Goal: Task Accomplishment & Management: Use online tool/utility

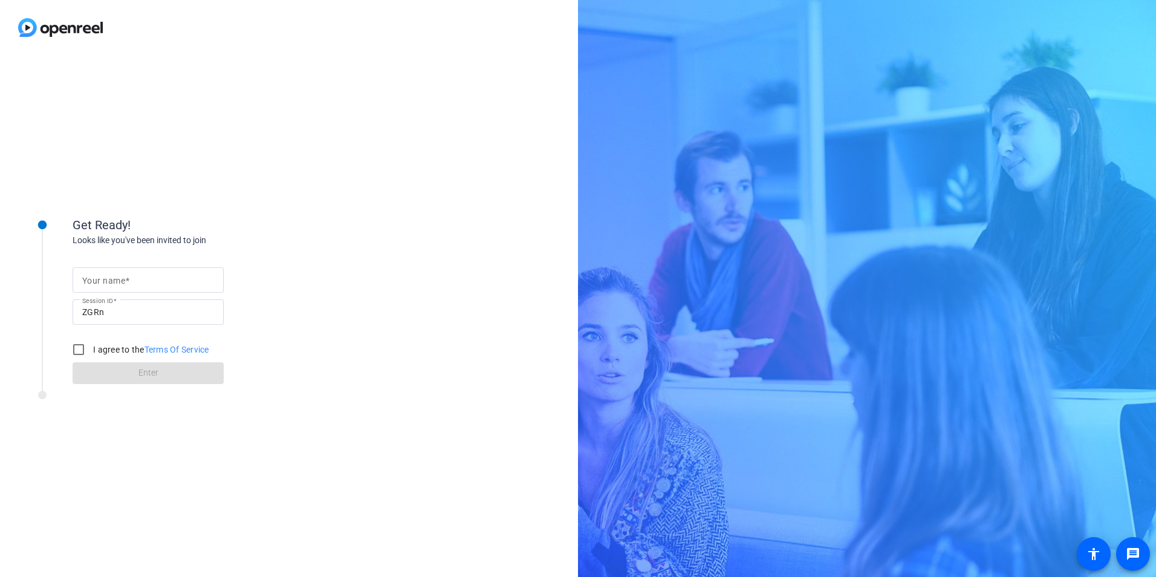
click at [126, 284] on span at bounding box center [127, 281] width 4 height 10
click at [126, 284] on input "Your name" at bounding box center [148, 280] width 132 height 15
type input "[PERSON_NAME]"
click at [351, 202] on div "Get Ready! Looks like you've been invited to join Your name [PERSON_NAME] Sessi…" at bounding box center [289, 316] width 578 height 522
click at [70, 347] on input "I agree to the Terms Of Service" at bounding box center [79, 349] width 24 height 24
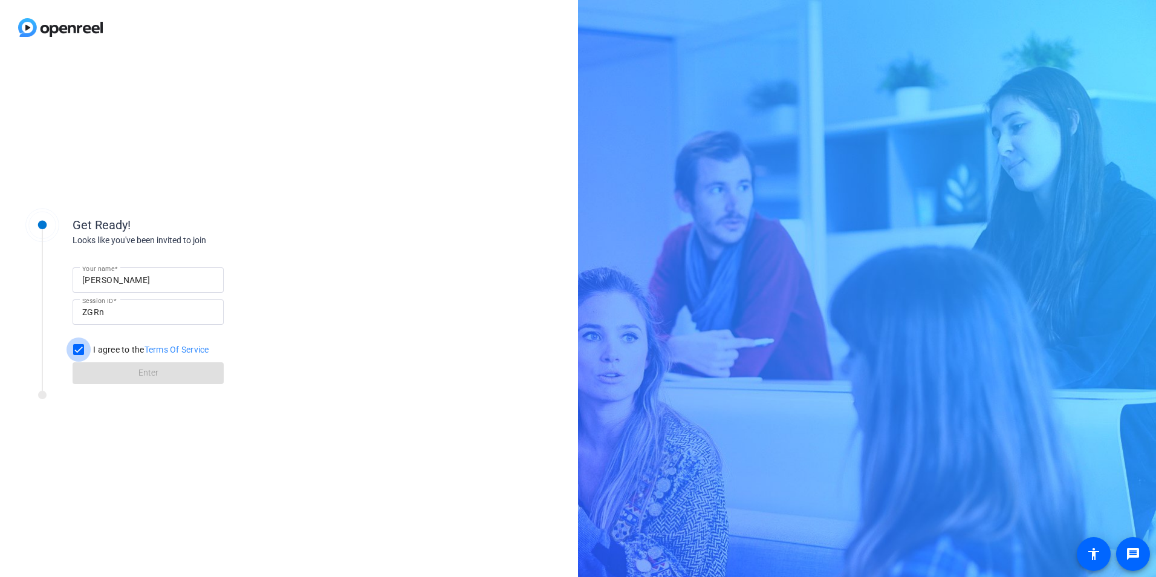
checkbox input "true"
click at [145, 370] on span "Enter" at bounding box center [148, 372] width 20 height 13
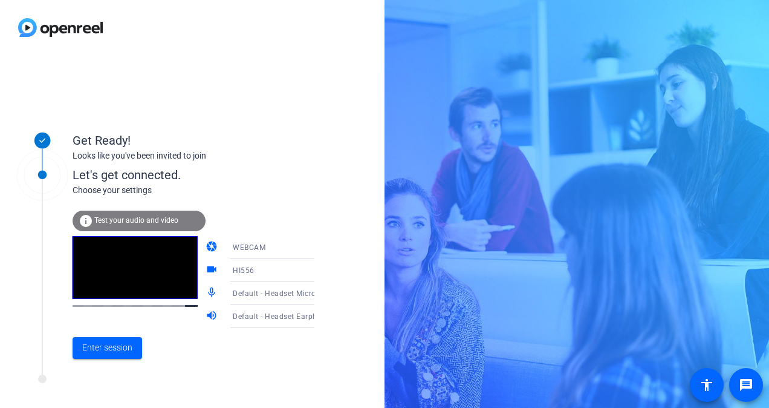
click at [319, 271] on icon at bounding box center [326, 270] width 15 height 15
click at [106, 342] on div at bounding box center [384, 204] width 769 height 408
click at [106, 342] on span "Enter session" at bounding box center [107, 347] width 50 height 13
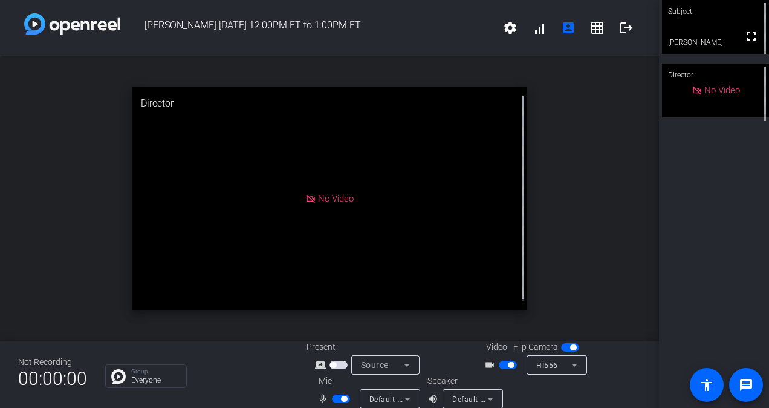
click at [337, 397] on span "button" at bounding box center [341, 398] width 18 height 8
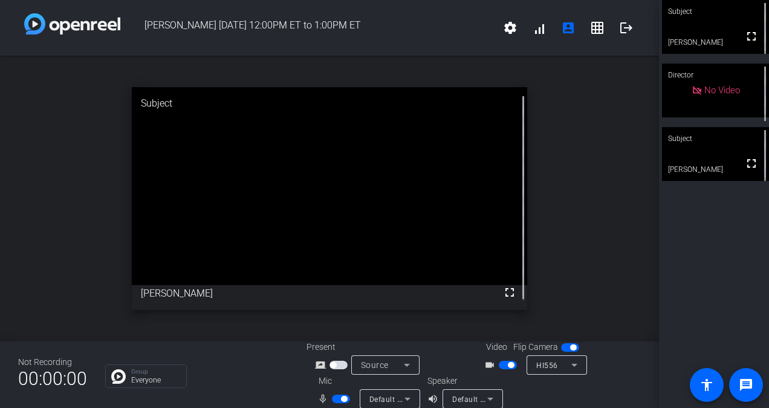
click at [499, 363] on span "button" at bounding box center [508, 364] width 18 height 8
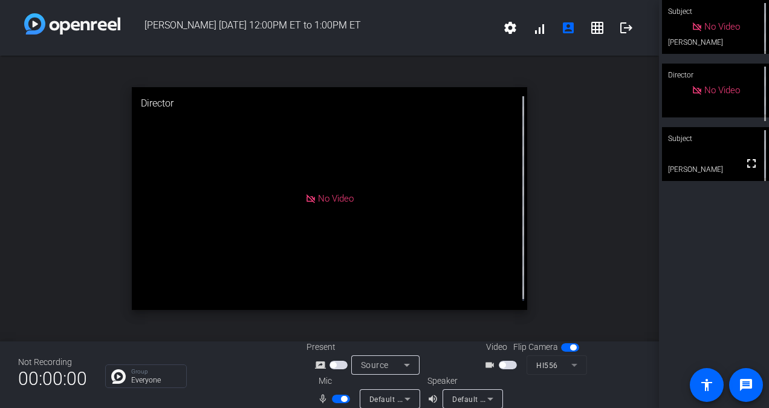
click at [342, 365] on span "button" at bounding box center [339, 364] width 18 height 8
click at [335, 362] on span "button" at bounding box center [339, 364] width 18 height 8
click at [341, 398] on span "button" at bounding box center [344, 398] width 6 height 6
click at [400, 368] on icon at bounding box center [407, 364] width 15 height 15
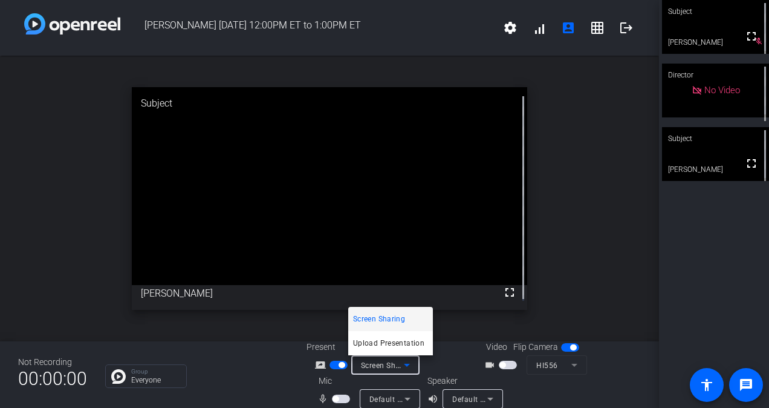
click at [392, 313] on span "Screen Sharing" at bounding box center [379, 318] width 52 height 15
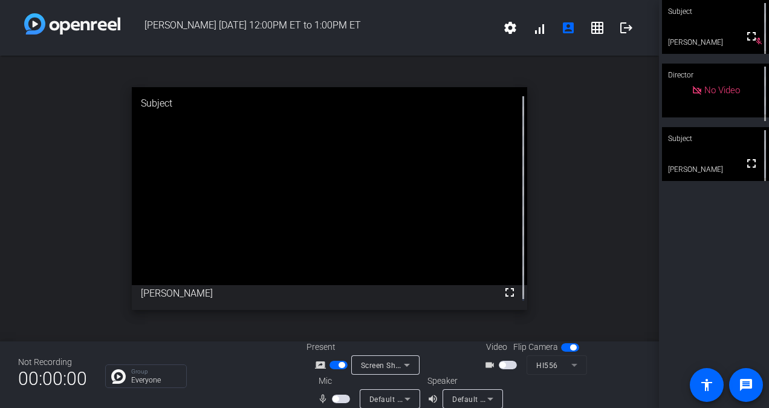
click at [333, 363] on span "button" at bounding box center [339, 364] width 18 height 8
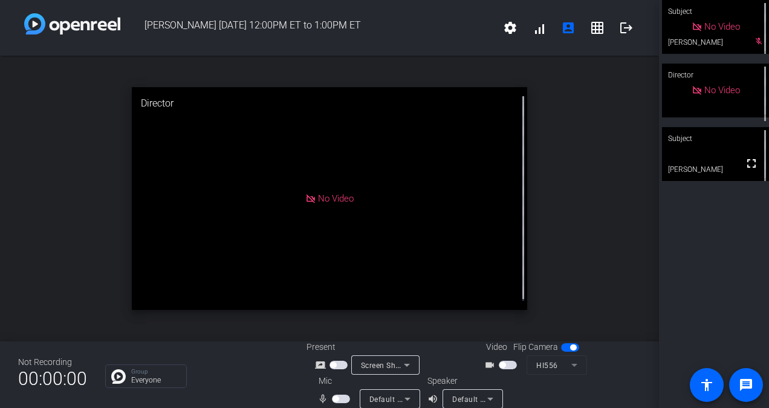
click at [333, 363] on span "button" at bounding box center [333, 365] width 6 height 6
click at [339, 399] on span "button" at bounding box center [341, 398] width 18 height 8
click at [334, 400] on span "button" at bounding box center [341, 398] width 18 height 8
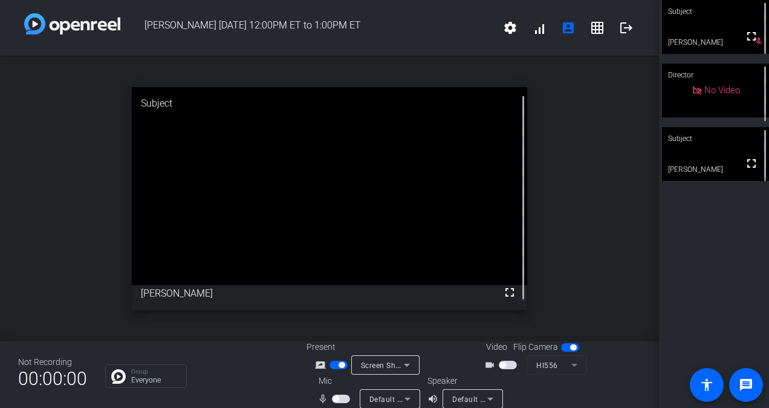
click at [342, 398] on span "button" at bounding box center [341, 398] width 18 height 8
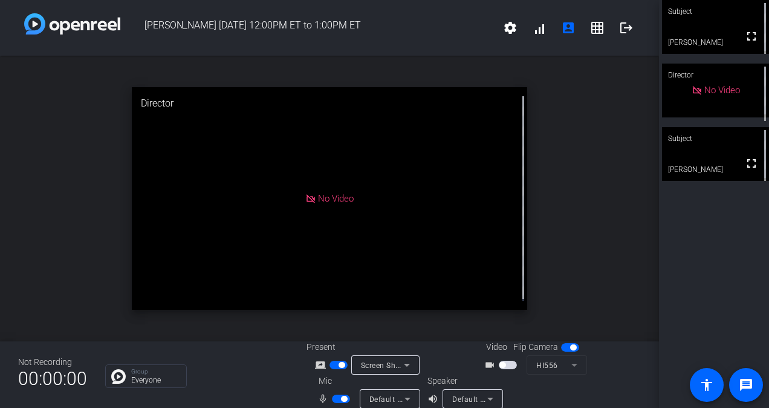
click at [333, 400] on span "button" at bounding box center [341, 398] width 18 height 8
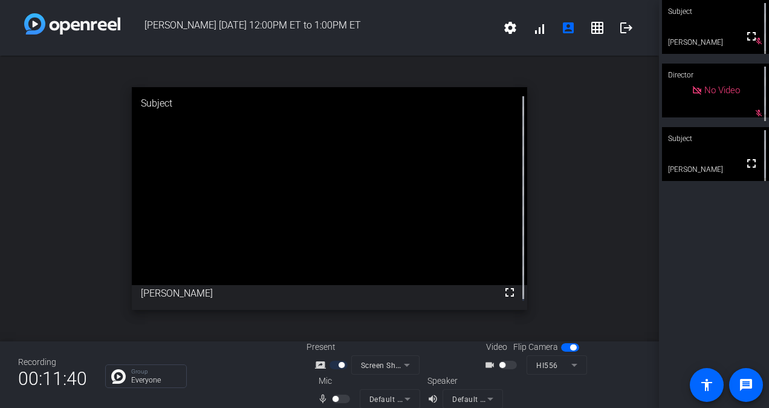
click at [342, 395] on div at bounding box center [342, 398] width 21 height 8
click at [340, 398] on div at bounding box center [342, 398] width 21 height 8
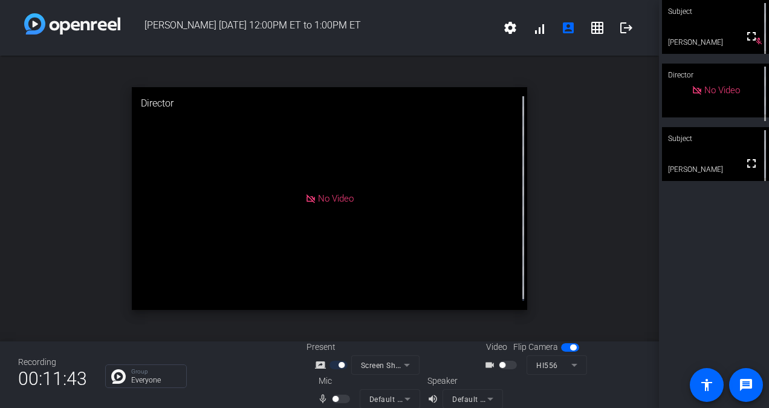
click at [588, 232] on div "open_in_new Director No Video" at bounding box center [329, 198] width 659 height 285
click at [437, 349] on div "Present screen_share_outline Screen Sharing" at bounding box center [391, 357] width 168 height 34
click at [399, 356] on div "Screen Sharing" at bounding box center [385, 364] width 49 height 19
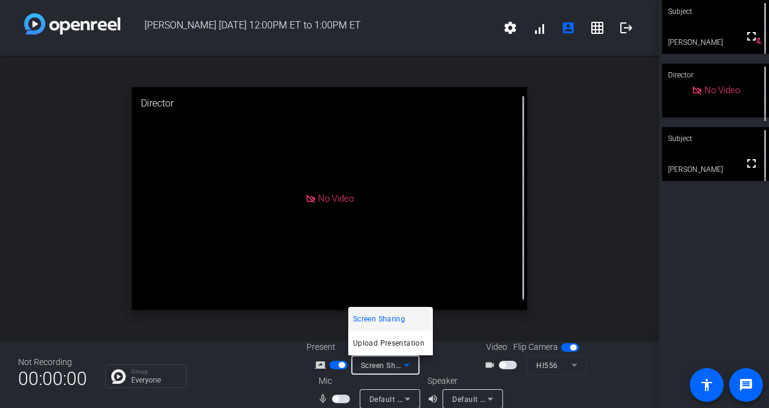
click at [383, 315] on span "Screen Sharing" at bounding box center [379, 318] width 52 height 15
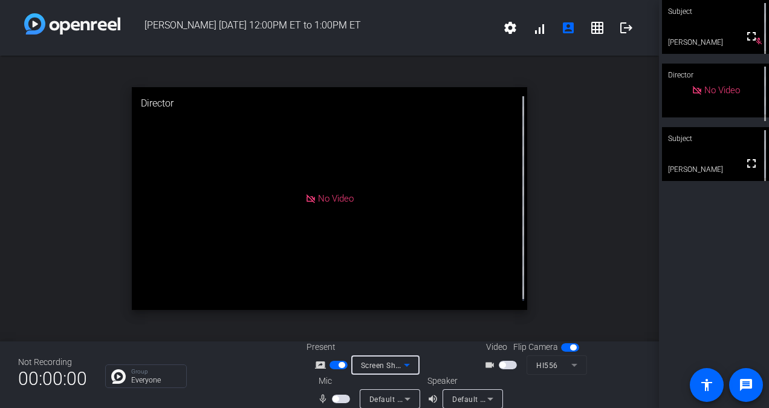
click at [334, 365] on span "button" at bounding box center [339, 364] width 18 height 8
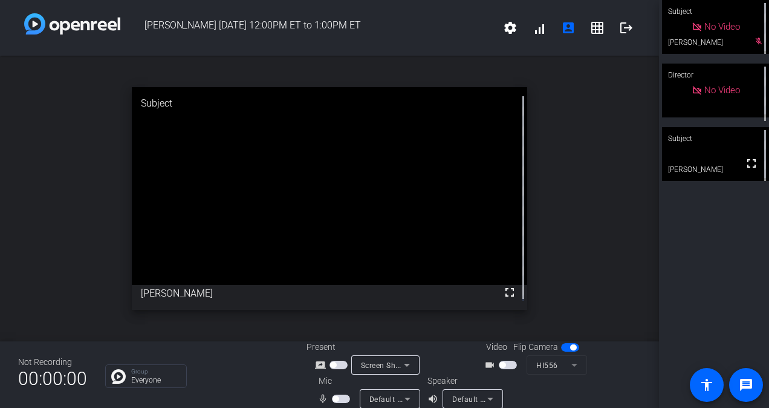
click at [341, 394] on span "button" at bounding box center [341, 398] width 18 height 8
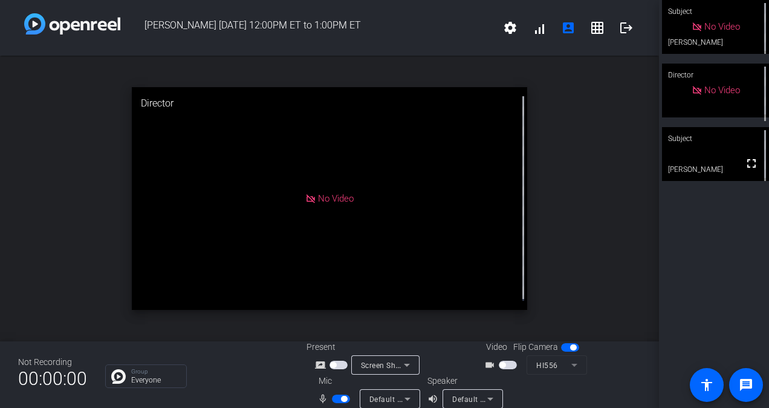
click at [391, 360] on span "Screen Sharing" at bounding box center [387, 365] width 53 height 10
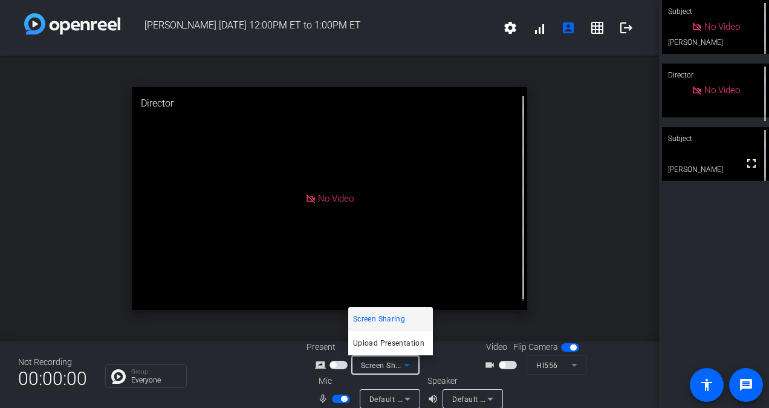
click at [389, 314] on span "Screen Sharing" at bounding box center [379, 318] width 52 height 15
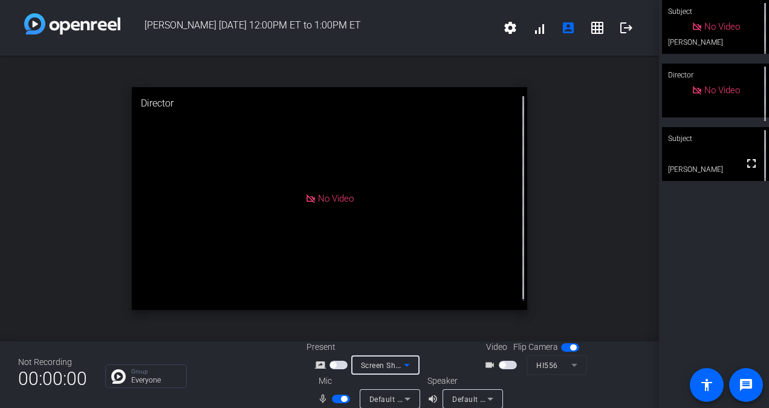
click at [400, 364] on icon at bounding box center [407, 364] width 15 height 15
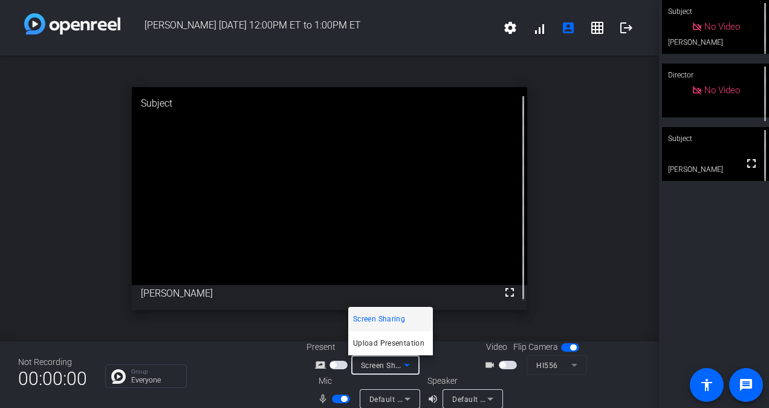
click at [337, 362] on div at bounding box center [384, 204] width 769 height 408
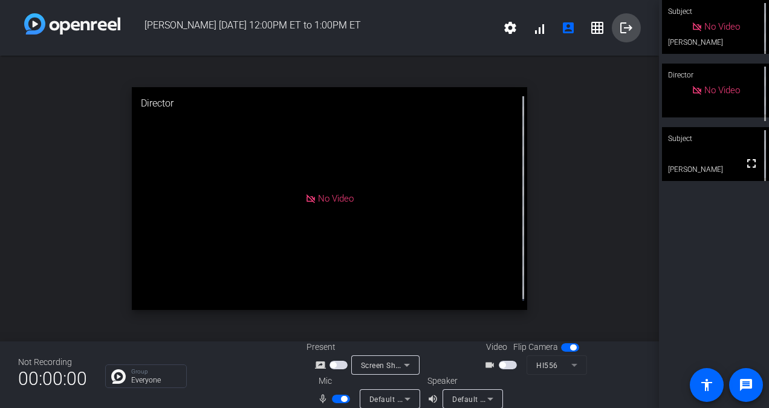
click at [623, 36] on span at bounding box center [626, 27] width 29 height 29
